Goal: Information Seeking & Learning: Learn about a topic

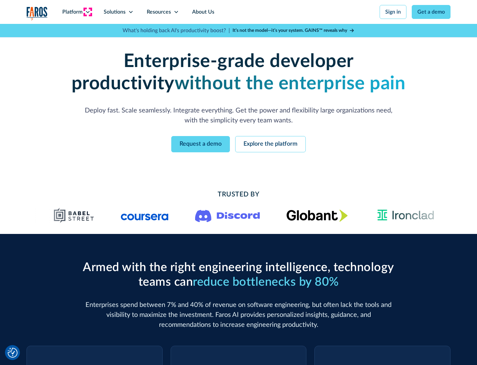
click at [87, 12] on icon at bounding box center [87, 11] width 5 height 5
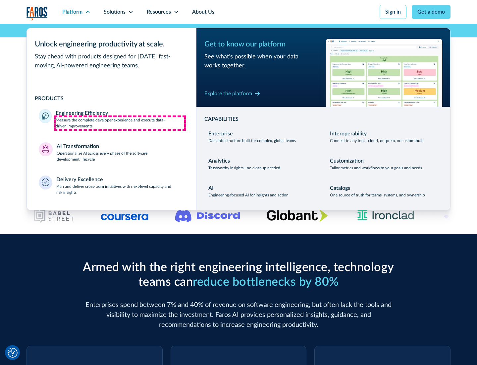
click at [120, 123] on p "Measure the complete developer experience and execute data-driven improvements" at bounding box center [120, 123] width 129 height 12
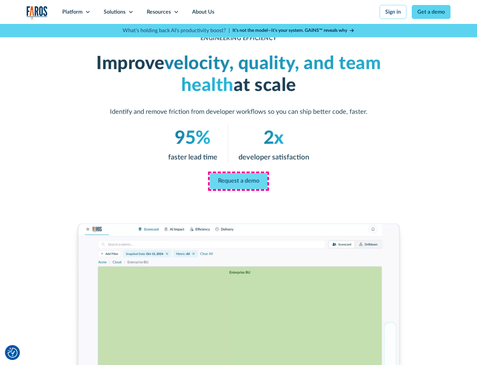
click at [239, 181] on link "Request a demo" at bounding box center [239, 181] width 58 height 16
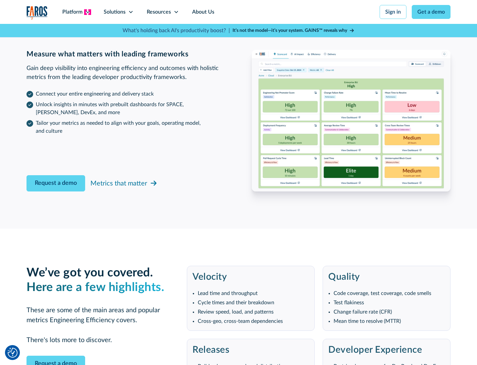
click at [87, 12] on icon at bounding box center [87, 11] width 5 height 5
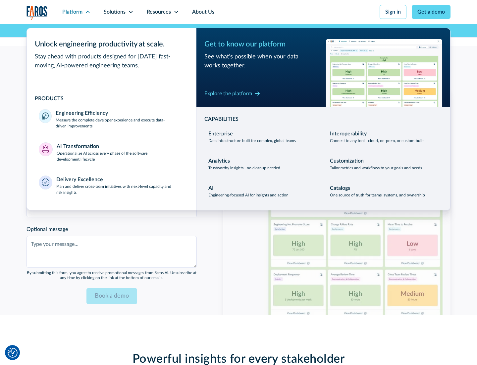
scroll to position [1454, 0]
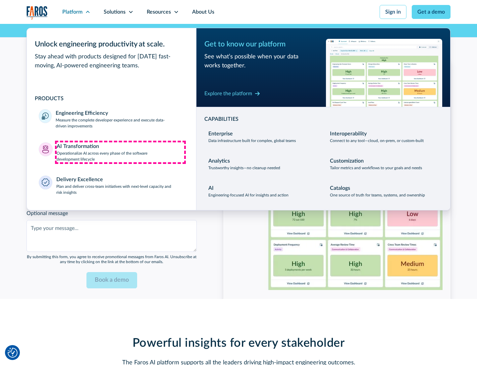
click at [120, 152] on p "Operationalize AI across every phase of the software development lifecycle" at bounding box center [121, 156] width 128 height 12
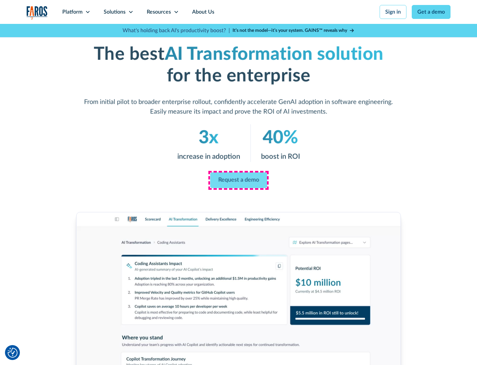
click at [239, 180] on link "Request a demo" at bounding box center [238, 180] width 57 height 16
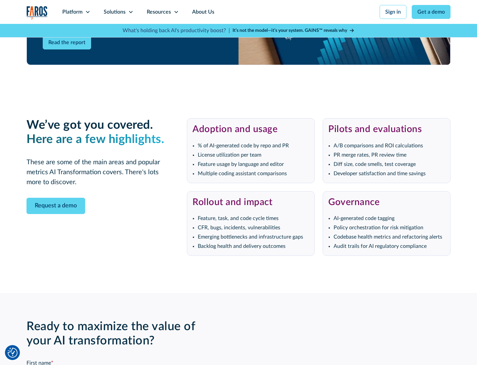
click at [76, 12] on div "Platform" at bounding box center [72, 12] width 20 height 8
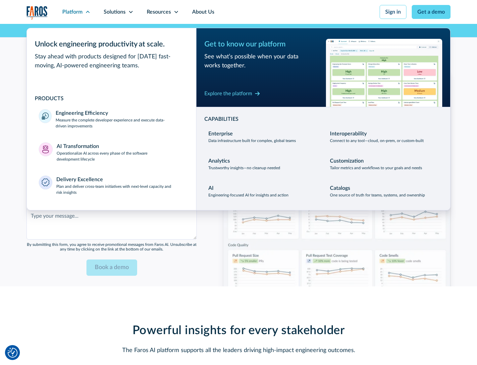
scroll to position [1613, 0]
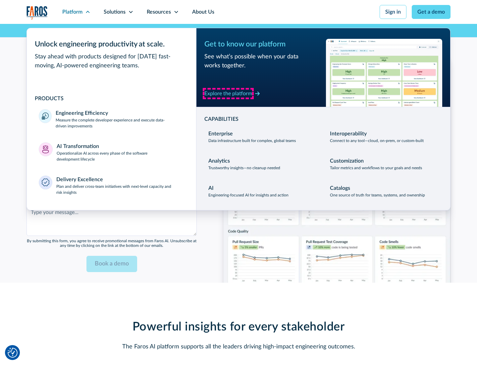
click at [228, 93] on div "Explore the platform" at bounding box center [228, 93] width 48 height 8
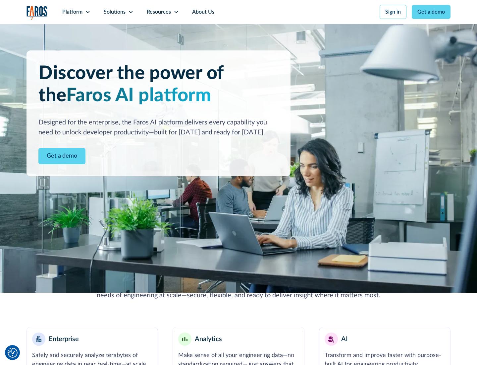
click at [62, 156] on link "Get a demo" at bounding box center [61, 156] width 47 height 16
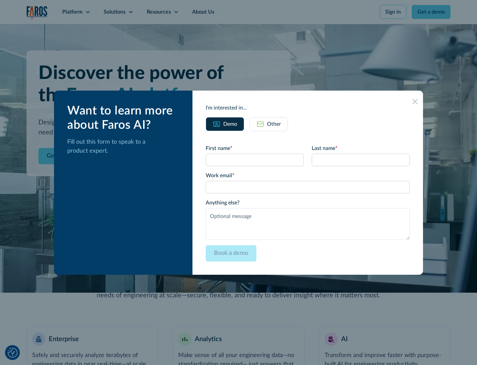
click at [274, 124] on div "Other" at bounding box center [274, 124] width 14 height 8
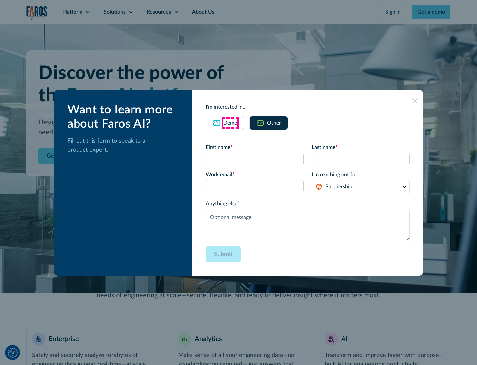
click at [230, 123] on div "Demo" at bounding box center [230, 123] width 14 height 8
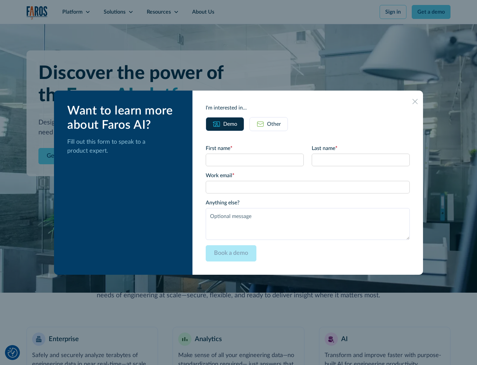
click at [415, 101] on icon at bounding box center [415, 101] width 5 height 5
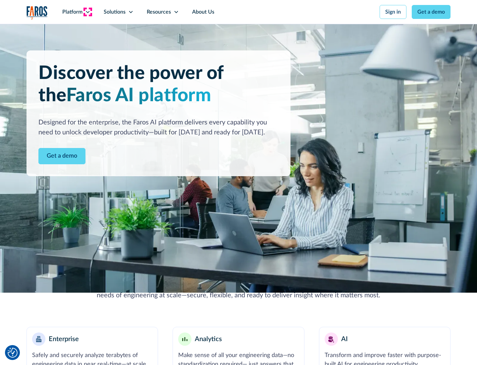
click at [87, 12] on icon at bounding box center [87, 11] width 5 height 5
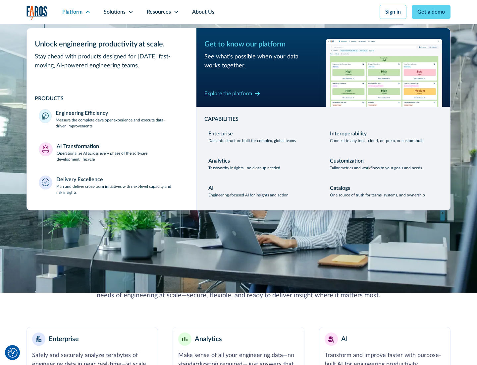
click at [120, 189] on p "Plan and deliver cross-team initiatives with next-level capacity and risk insig…" at bounding box center [120, 189] width 128 height 12
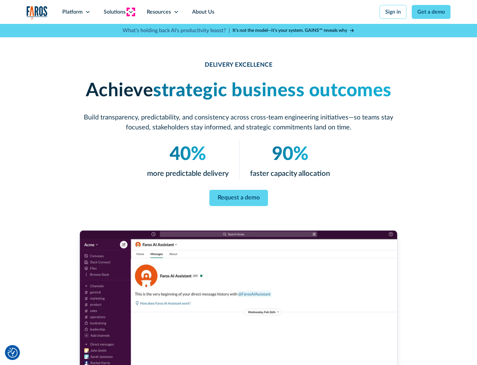
click at [131, 12] on icon at bounding box center [130, 11] width 5 height 5
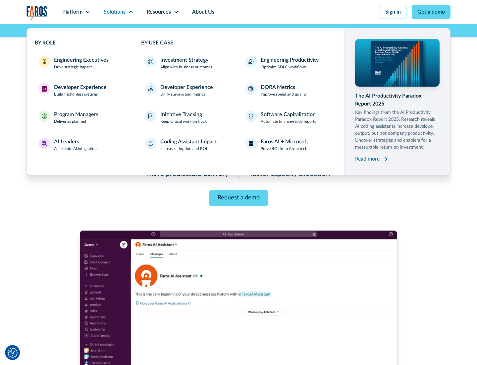
click at [80, 63] on div "Engineering Executives" at bounding box center [81, 60] width 55 height 8
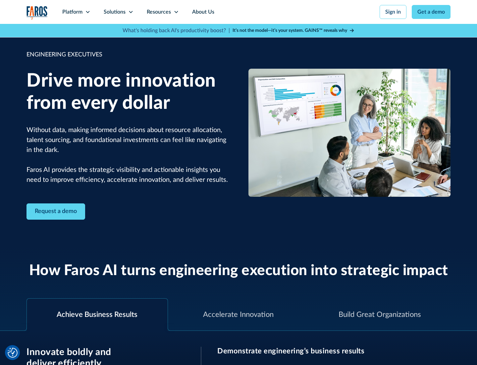
click at [131, 12] on icon at bounding box center [130, 11] width 5 height 5
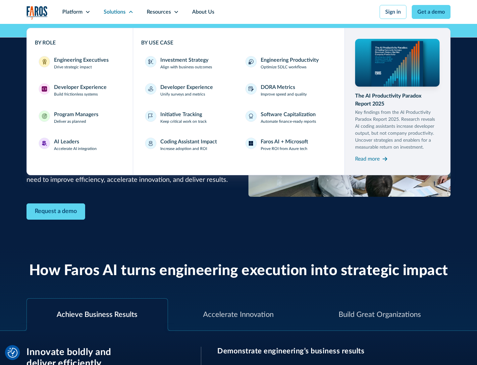
click at [80, 87] on div "Developer Experience" at bounding box center [80, 87] width 53 height 8
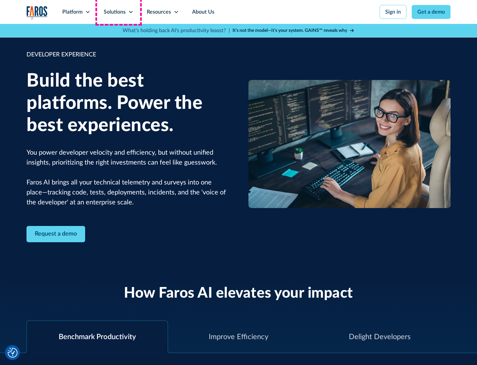
click at [118, 12] on div "Solutions" at bounding box center [115, 12] width 22 height 8
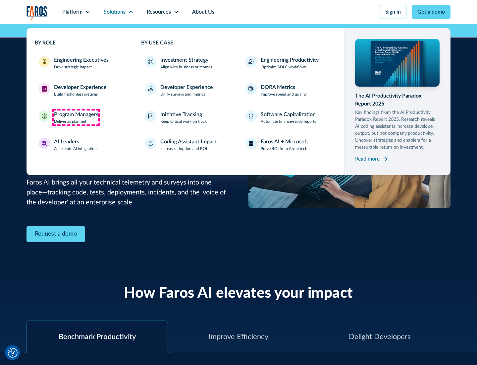
click at [76, 117] on div "Program Managers" at bounding box center [76, 114] width 44 height 8
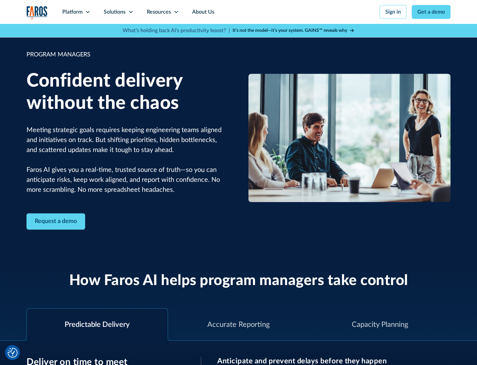
click at [131, 12] on icon at bounding box center [130, 11] width 5 height 5
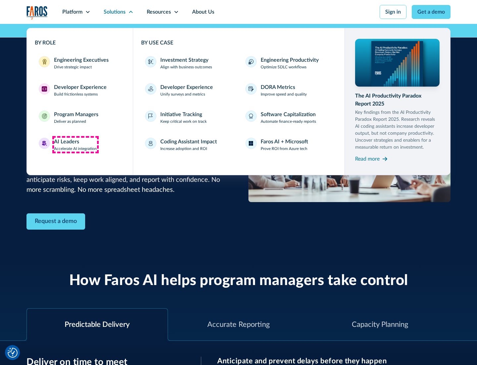
click at [76, 144] on div "AI Leaders" at bounding box center [66, 142] width 25 height 8
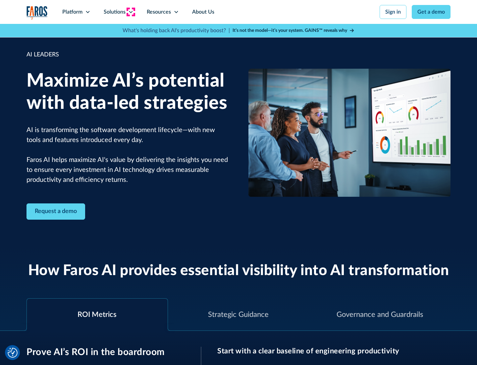
click at [131, 12] on icon at bounding box center [130, 11] width 5 height 5
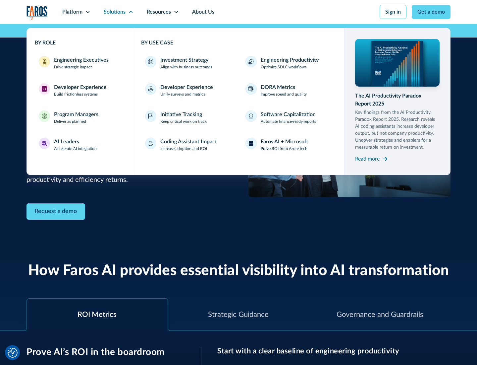
click at [184, 60] on div "Investment Strategy" at bounding box center [184, 60] width 48 height 8
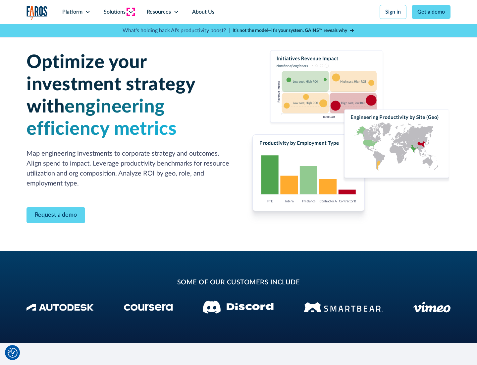
click at [131, 12] on icon at bounding box center [130, 11] width 5 height 5
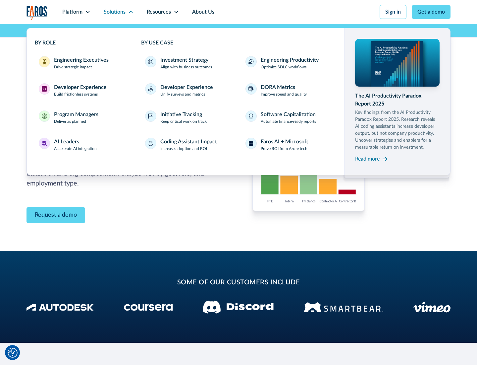
click at [284, 148] on p "Prove ROI from Azure tech" at bounding box center [284, 148] width 47 height 6
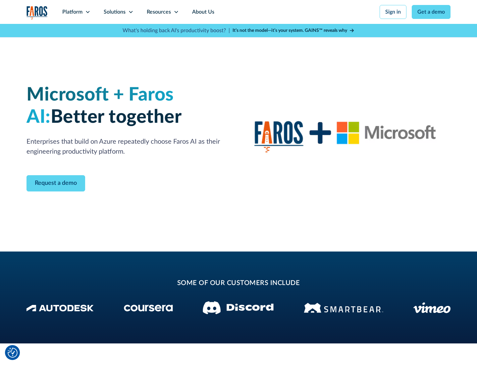
click at [131, 12] on icon at bounding box center [130, 11] width 5 height 5
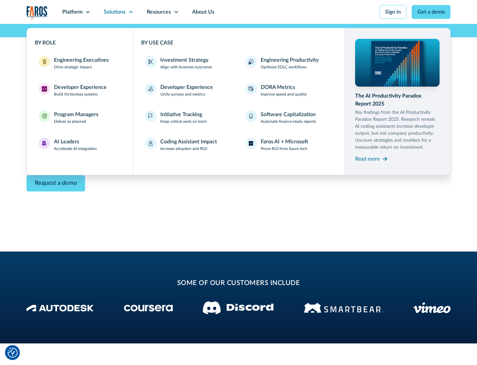
click at [368, 158] on div "Read more" at bounding box center [367, 159] width 25 height 8
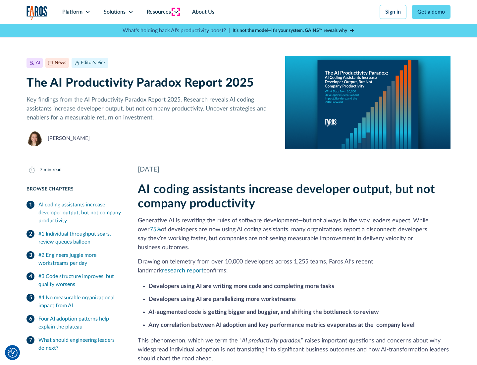
click at [176, 12] on icon at bounding box center [176, 11] width 5 height 5
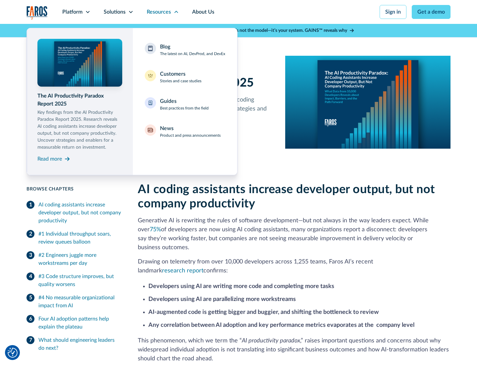
click at [193, 50] on div "Blog The latest on AI, DevProd, and DevEx" at bounding box center [192, 50] width 65 height 14
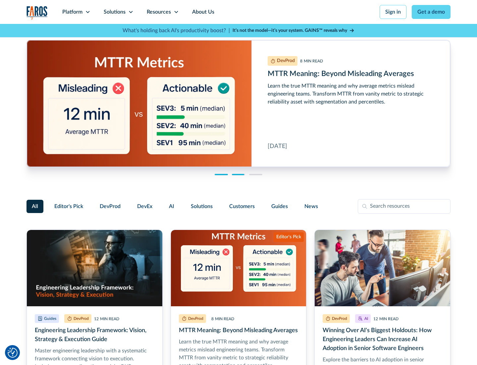
click at [431, 12] on link "Get a demo" at bounding box center [431, 12] width 39 height 14
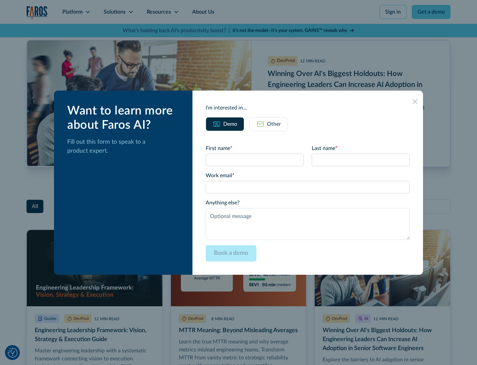
click at [269, 124] on div "Other" at bounding box center [274, 124] width 14 height 8
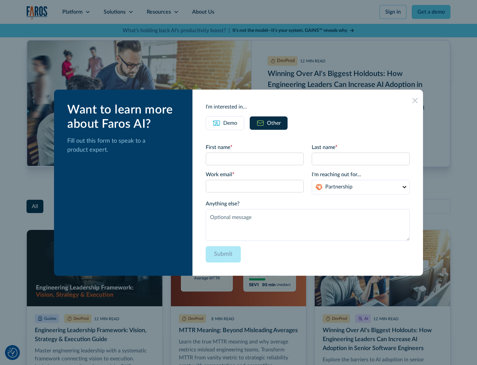
click at [415, 100] on icon at bounding box center [415, 100] width 5 height 5
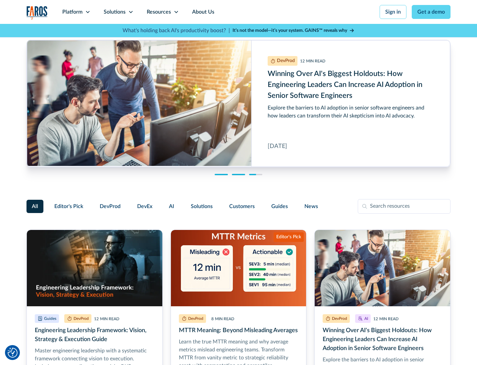
click at [202, 12] on link "About Us" at bounding box center [203, 12] width 35 height 24
